Goal: Task Accomplishment & Management: Manage account settings

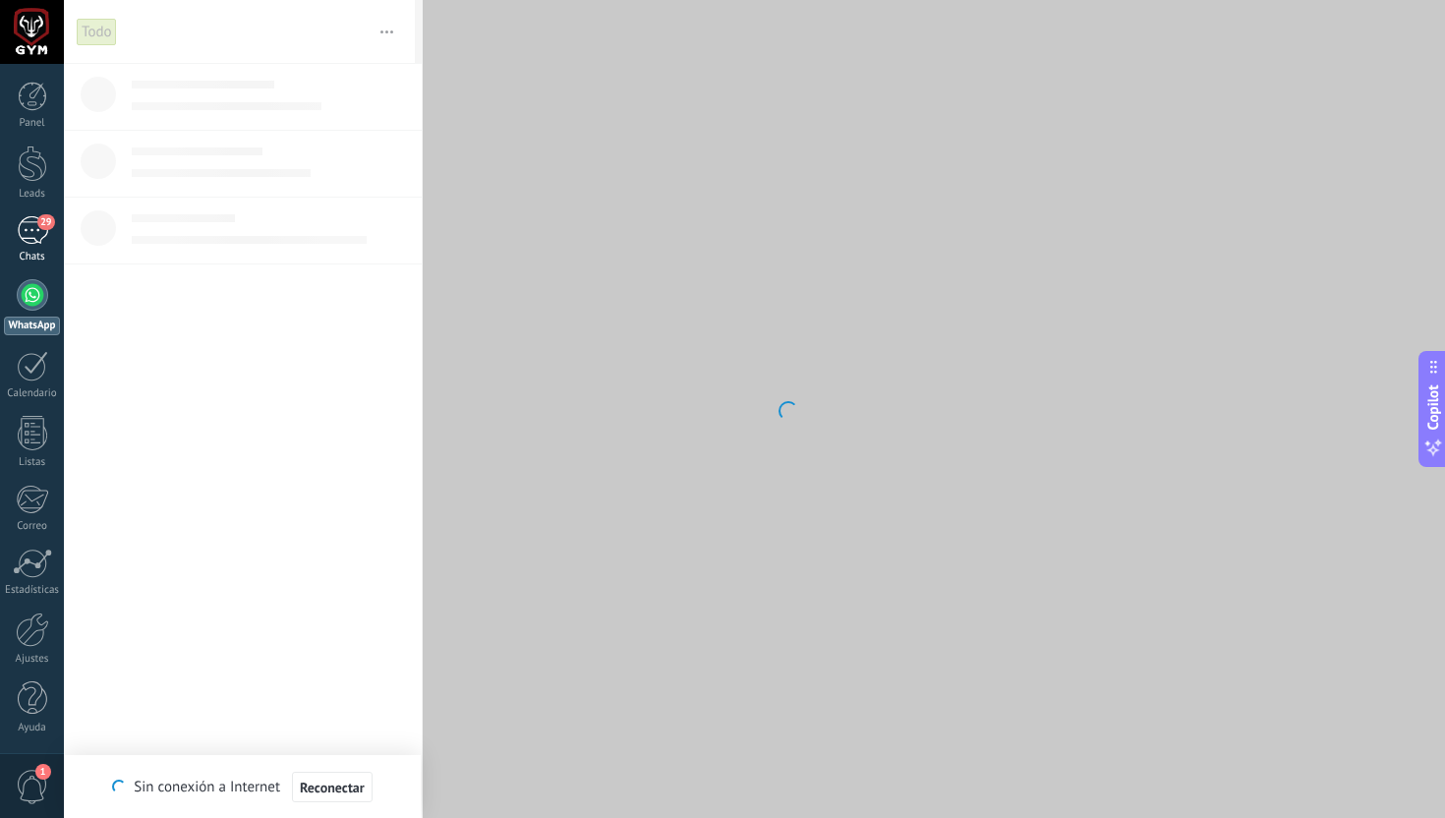
click at [25, 222] on div "29" at bounding box center [32, 230] width 31 height 29
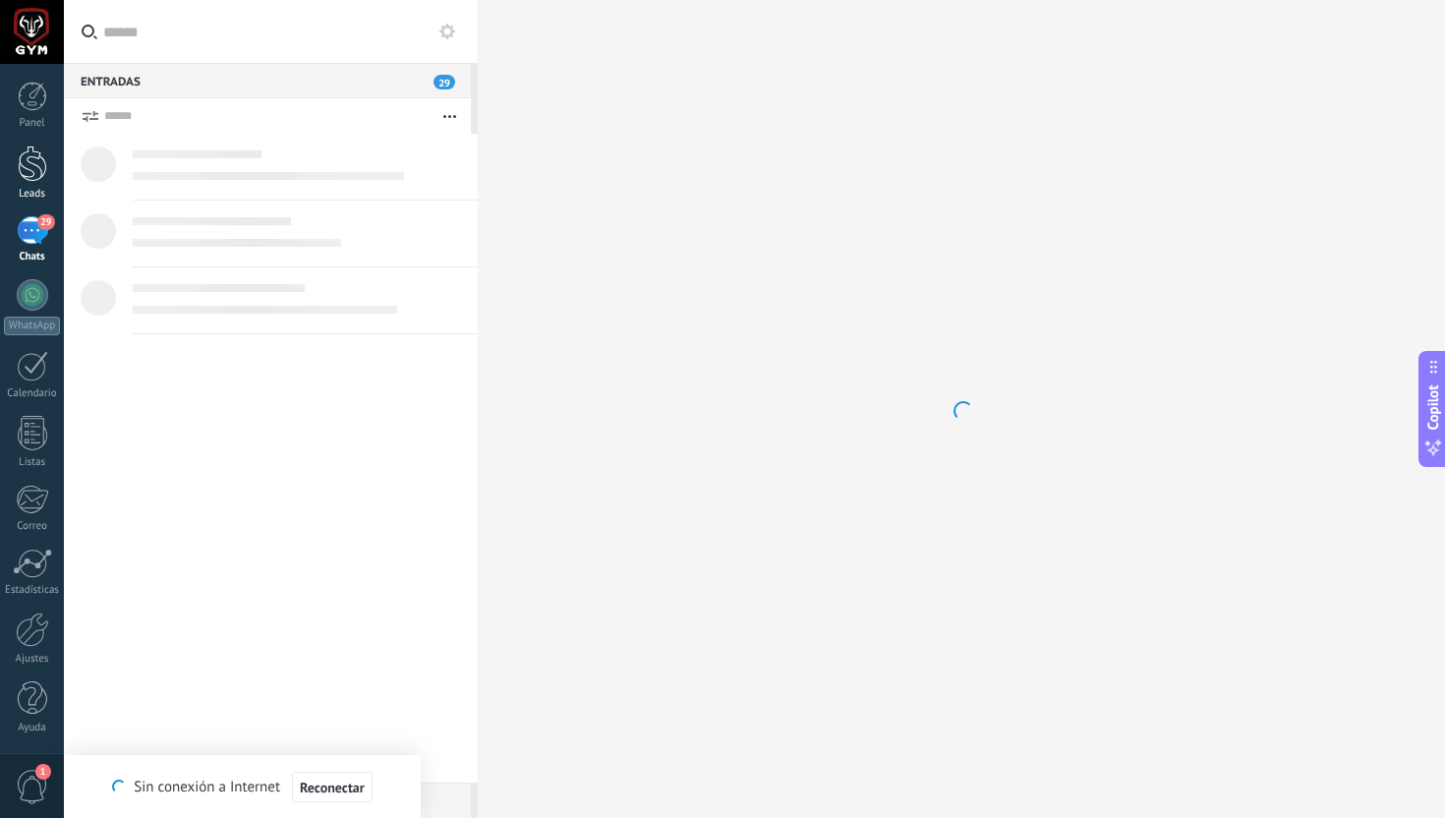
click at [26, 169] on div at bounding box center [32, 163] width 29 height 36
